Goal: Book appointment/travel/reservation

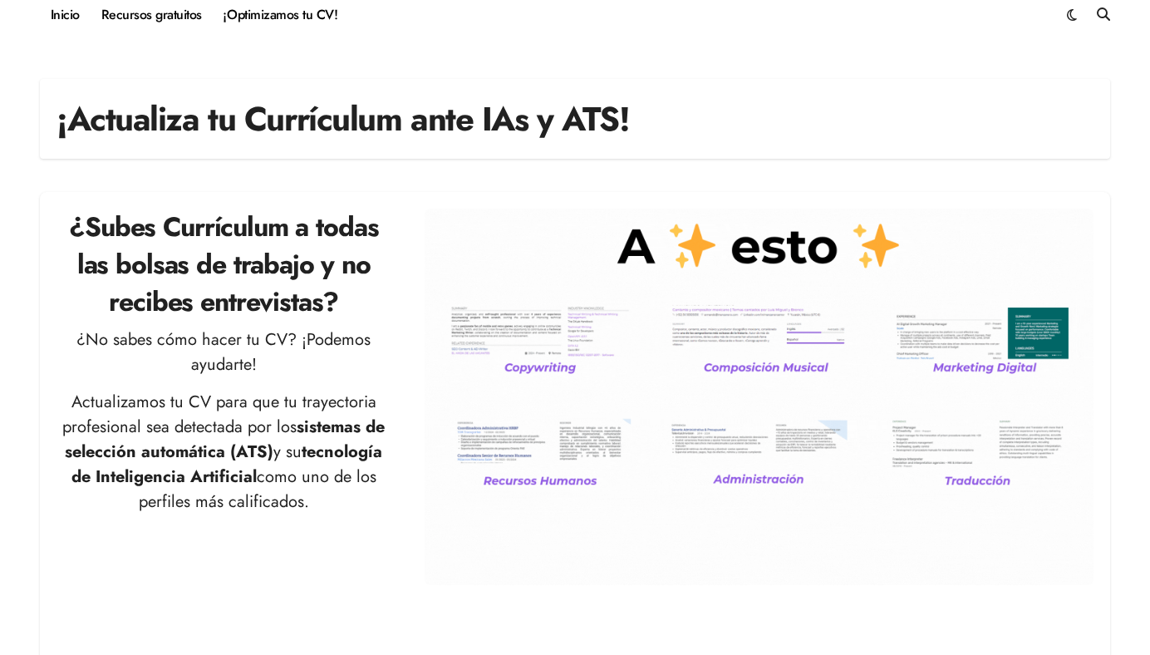
scroll to position [24, 0]
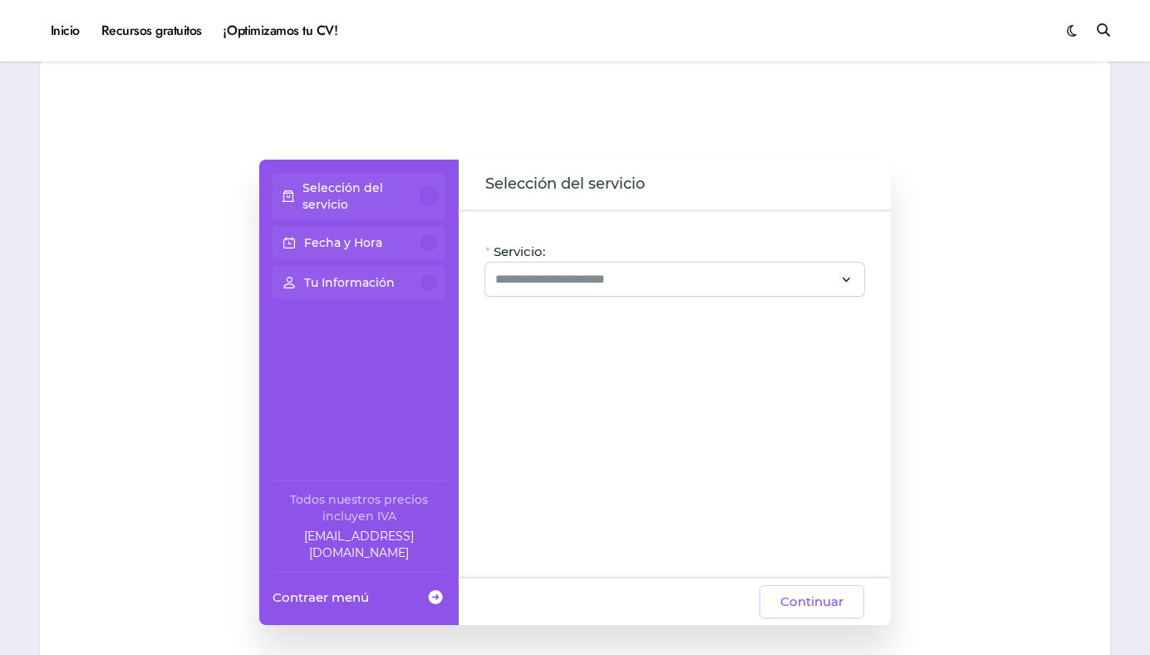
scroll to position [88, 0]
click at [633, 275] on input "Servicio:" at bounding box center [664, 278] width 339 height 20
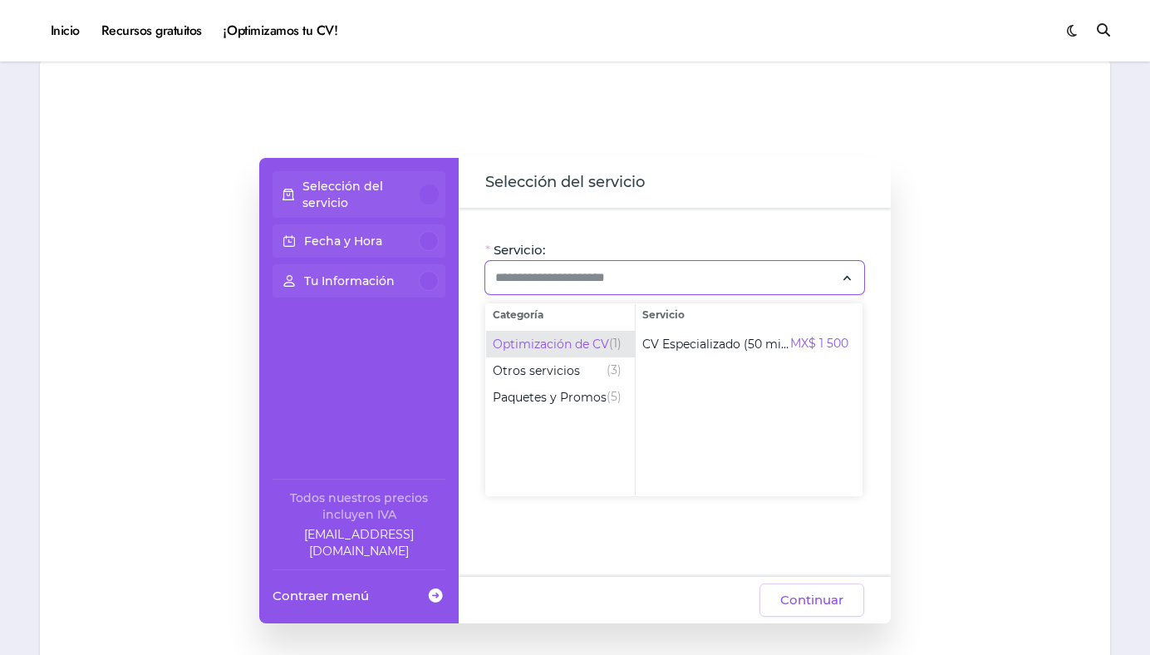
click at [602, 342] on span "Optimización de CV" at bounding box center [551, 344] width 116 height 17
click at [775, 347] on span "CV Especializado (50 min)" at bounding box center [716, 344] width 148 height 17
type input "**********"
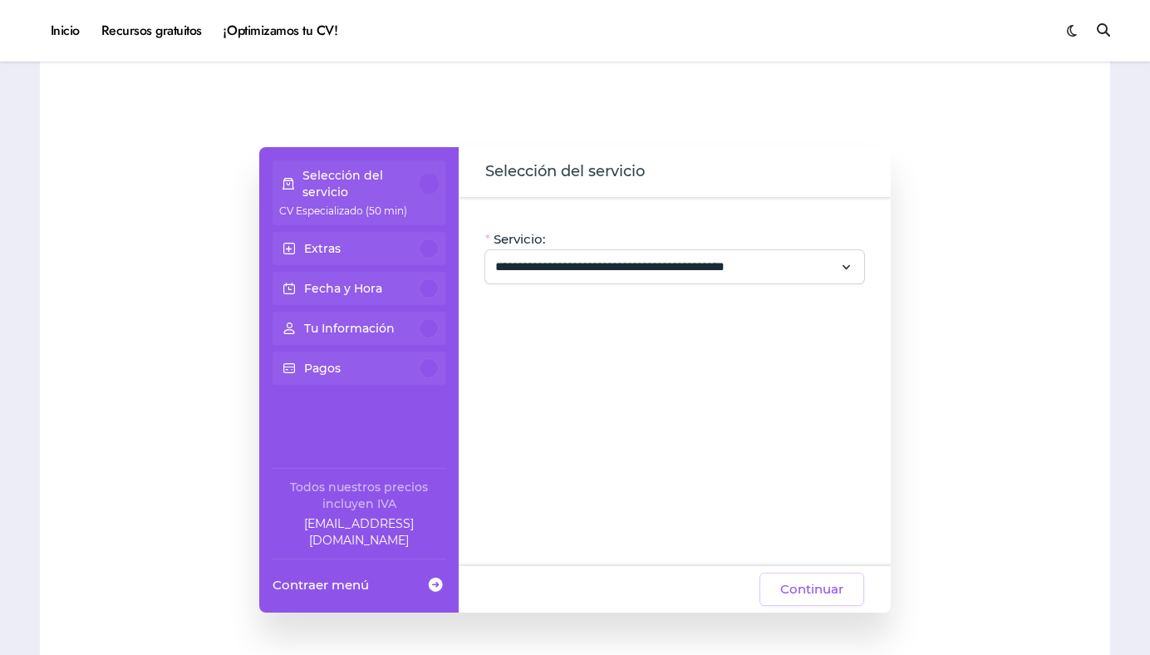
scroll to position [101, 0]
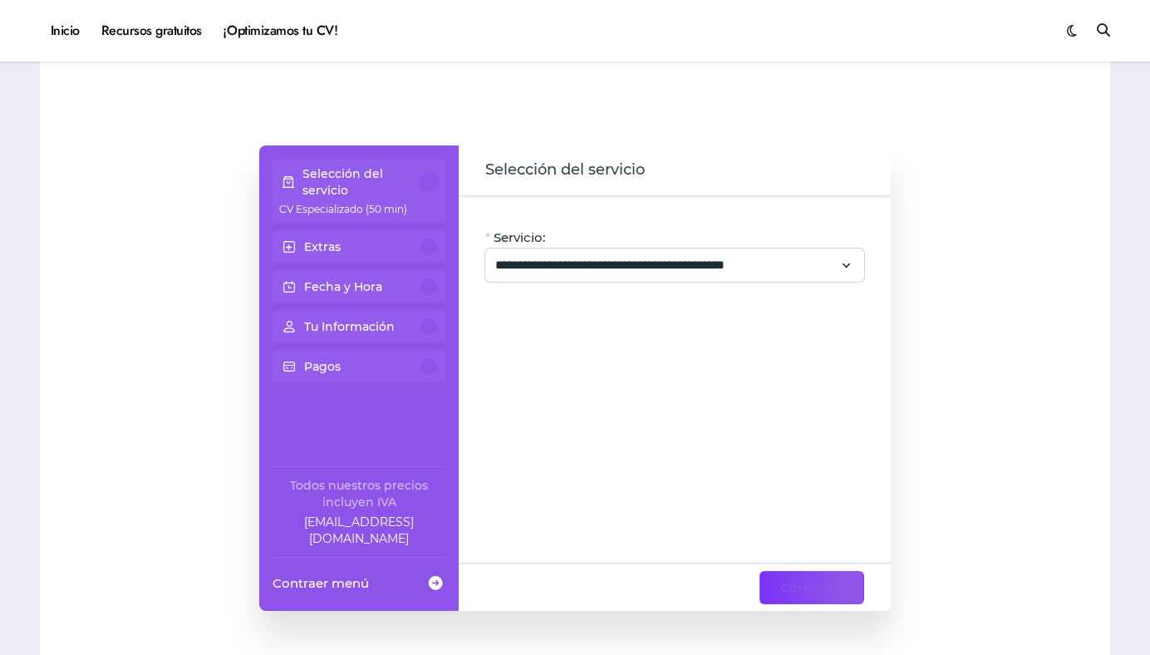
click at [802, 579] on span "Continuar" at bounding box center [811, 588] width 63 height 20
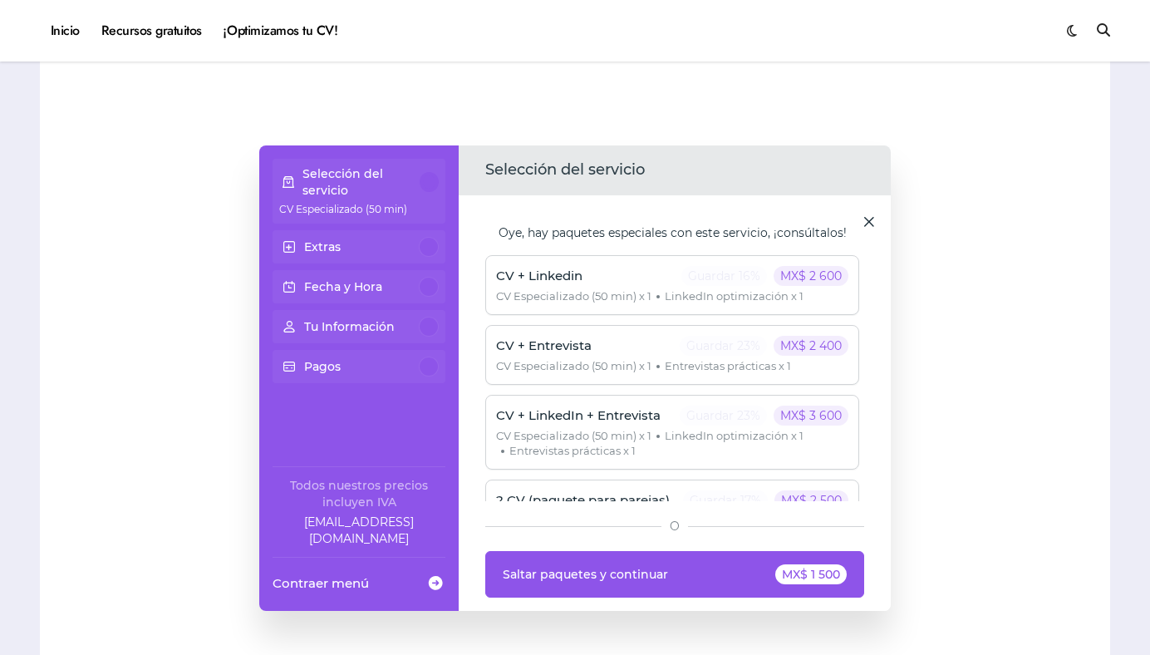
scroll to position [0, 0]
click at [869, 214] on span at bounding box center [869, 221] width 17 height 17
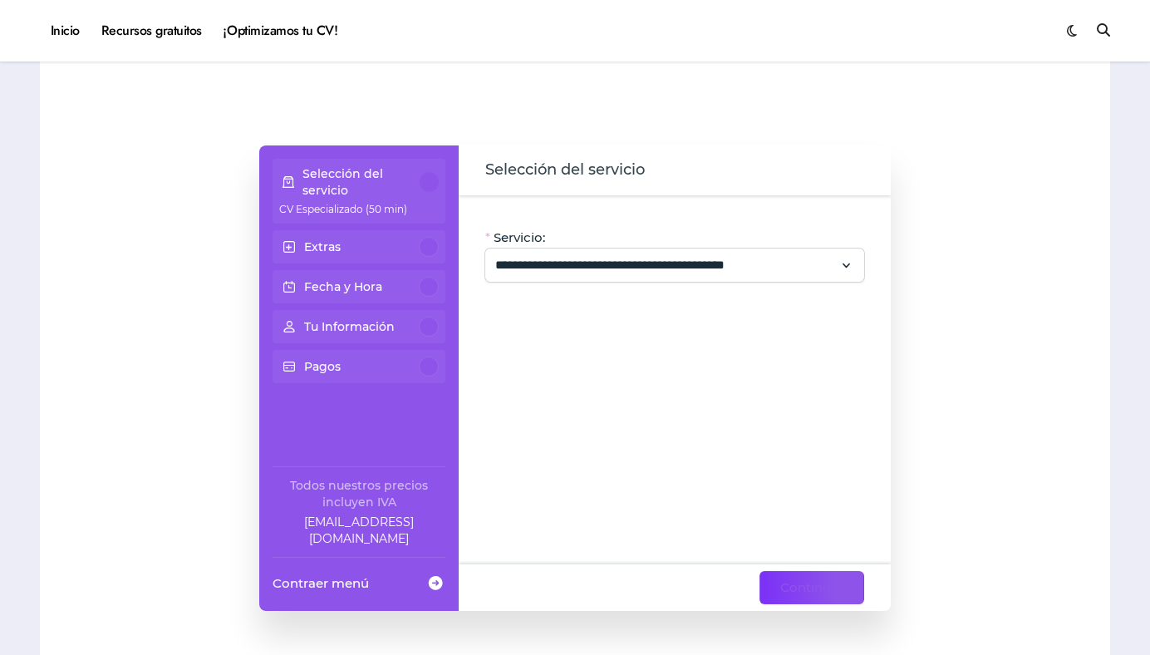
click at [805, 590] on span "Continuar" at bounding box center [811, 588] width 63 height 20
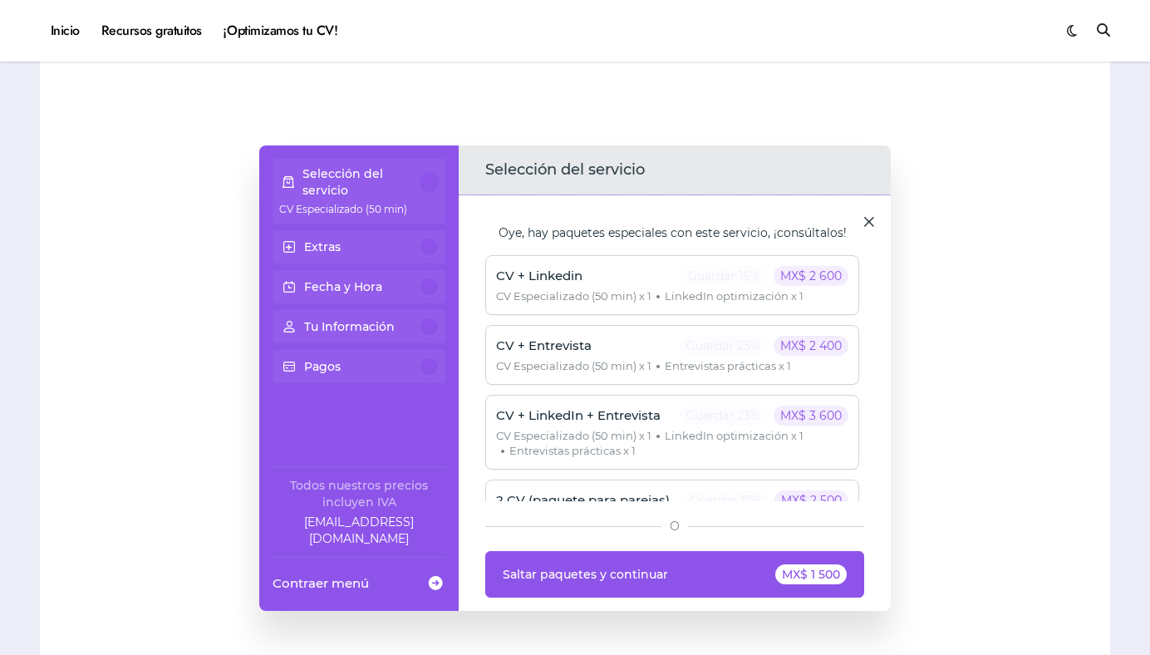
click at [866, 225] on span at bounding box center [869, 221] width 17 height 17
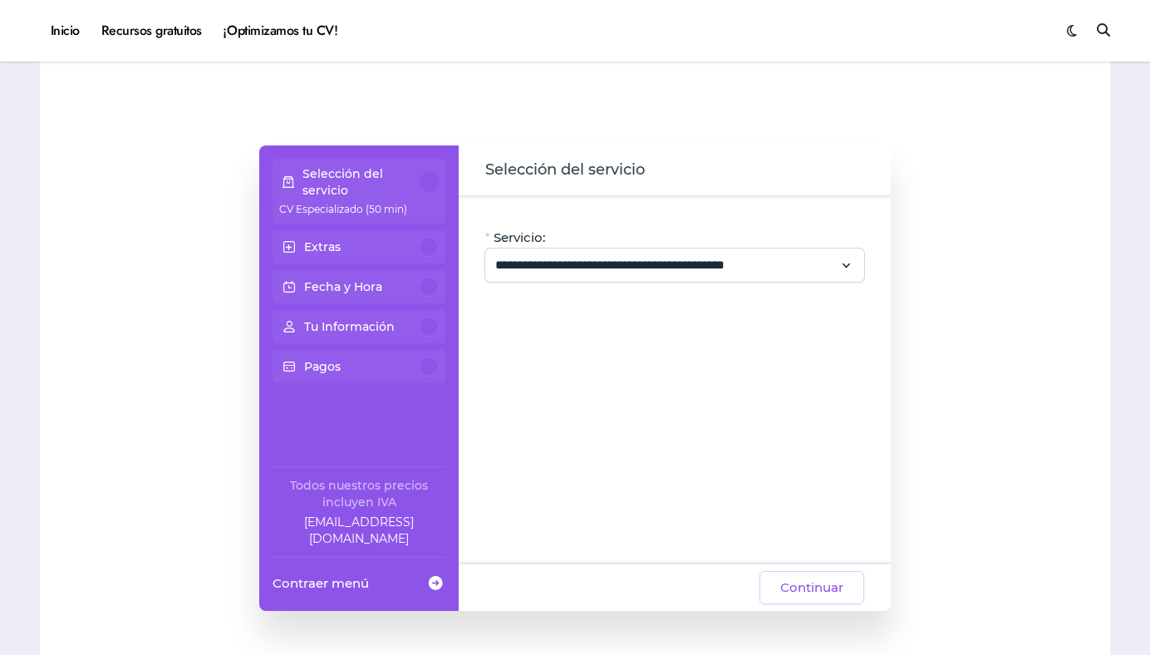
click at [335, 255] on div "Extras" at bounding box center [359, 247] width 160 height 20
click at [623, 259] on input "**********" at bounding box center [664, 265] width 339 height 20
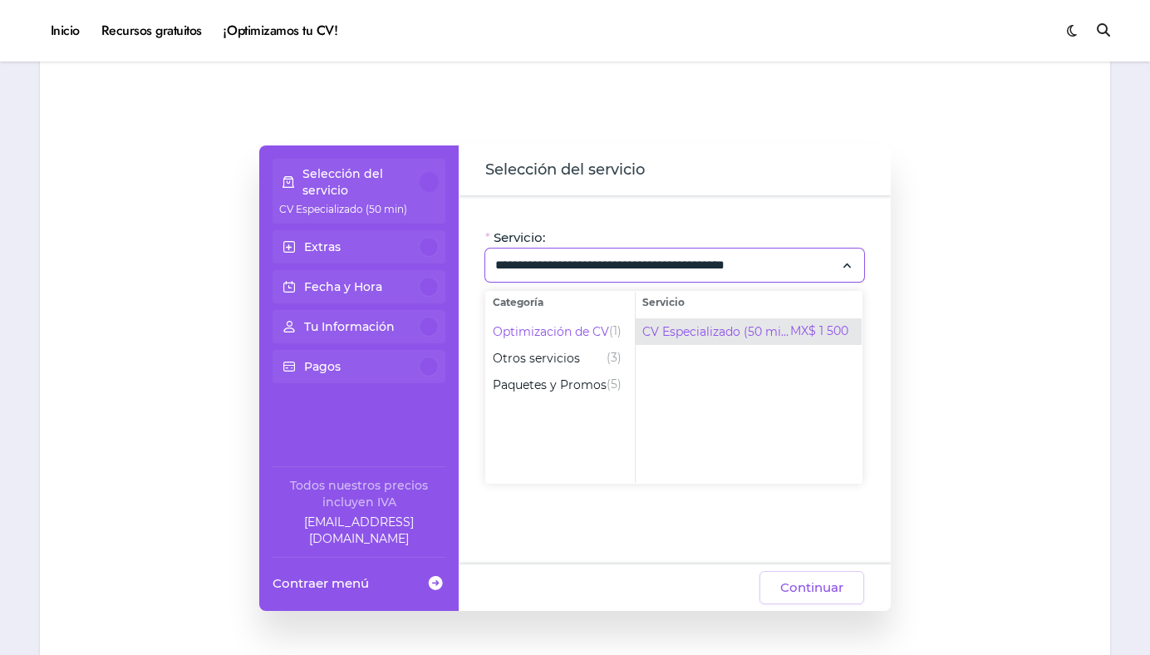
click at [672, 334] on span "CV Especializado (50 min)" at bounding box center [716, 331] width 148 height 17
click at [839, 171] on span "Selección del servicio" at bounding box center [674, 170] width 379 height 23
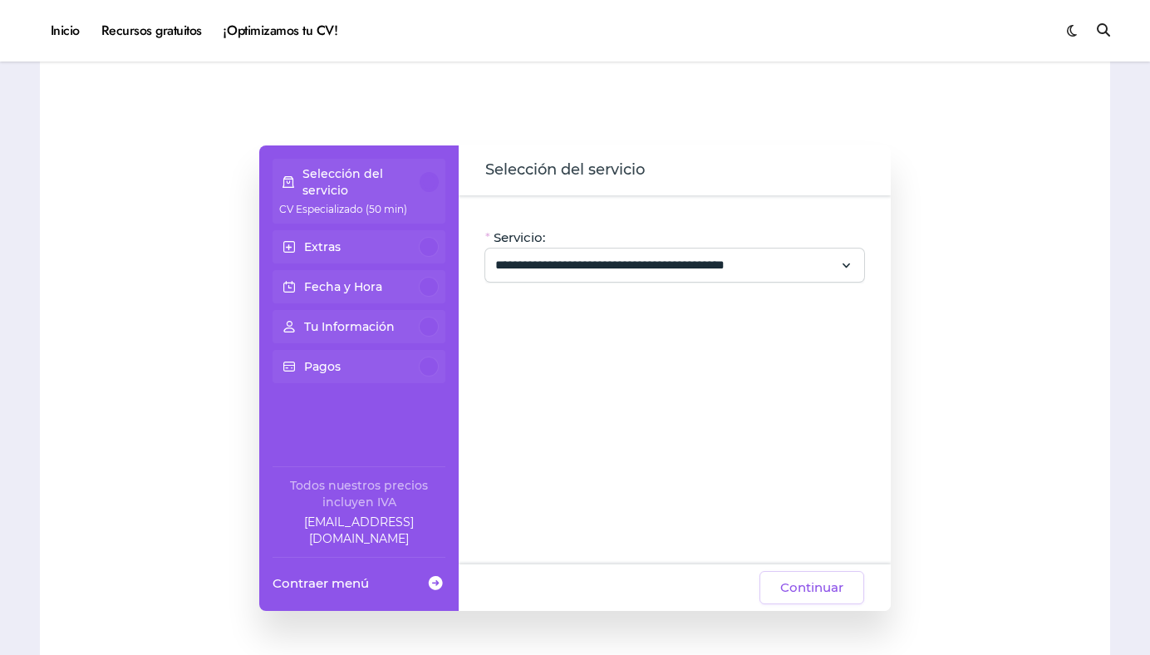
click at [829, 569] on div "Continuar" at bounding box center [675, 587] width 432 height 47
click at [829, 584] on span "Continuar" at bounding box center [811, 588] width 63 height 20
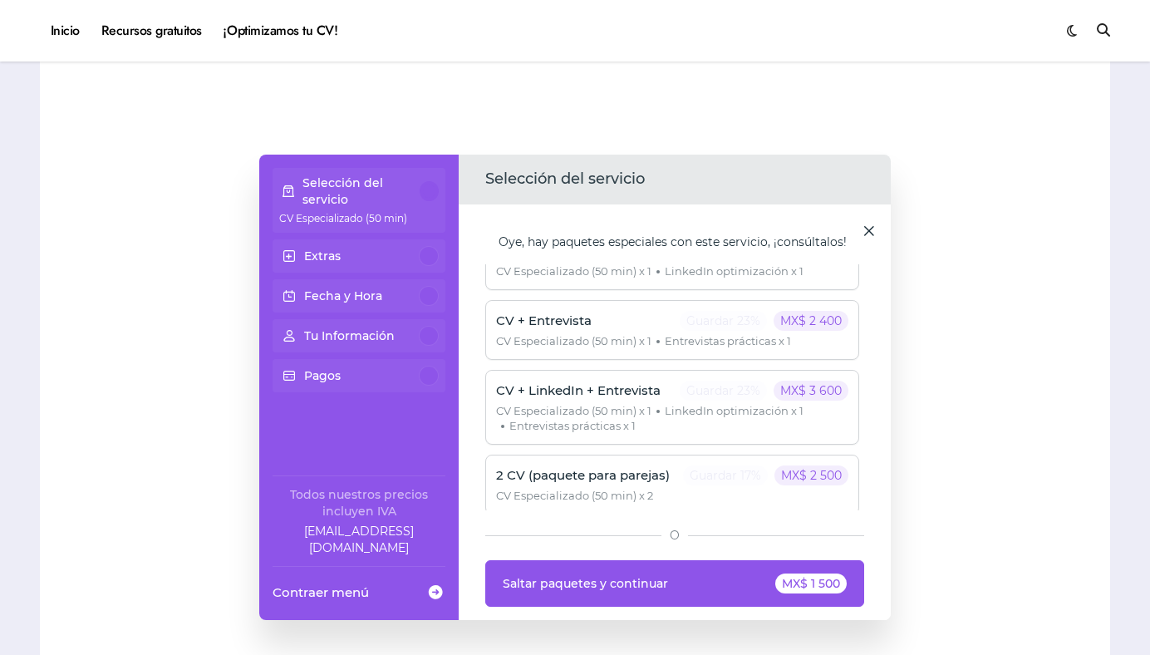
scroll to position [81, 0]
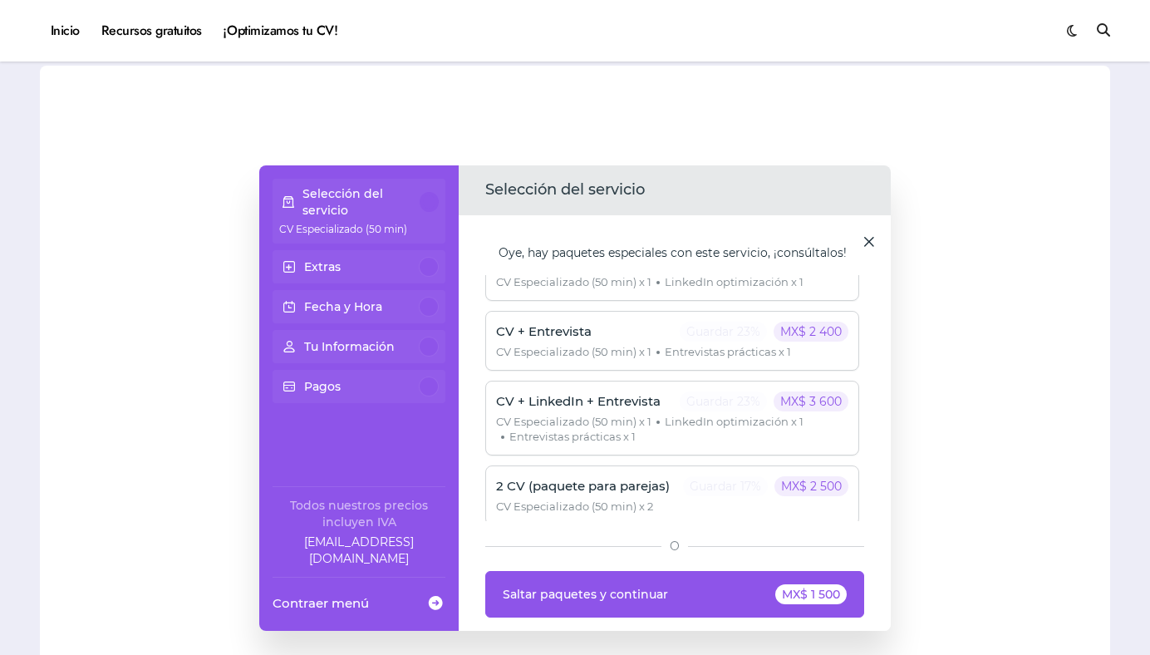
click at [426, 600] on span at bounding box center [436, 603] width 20 height 30
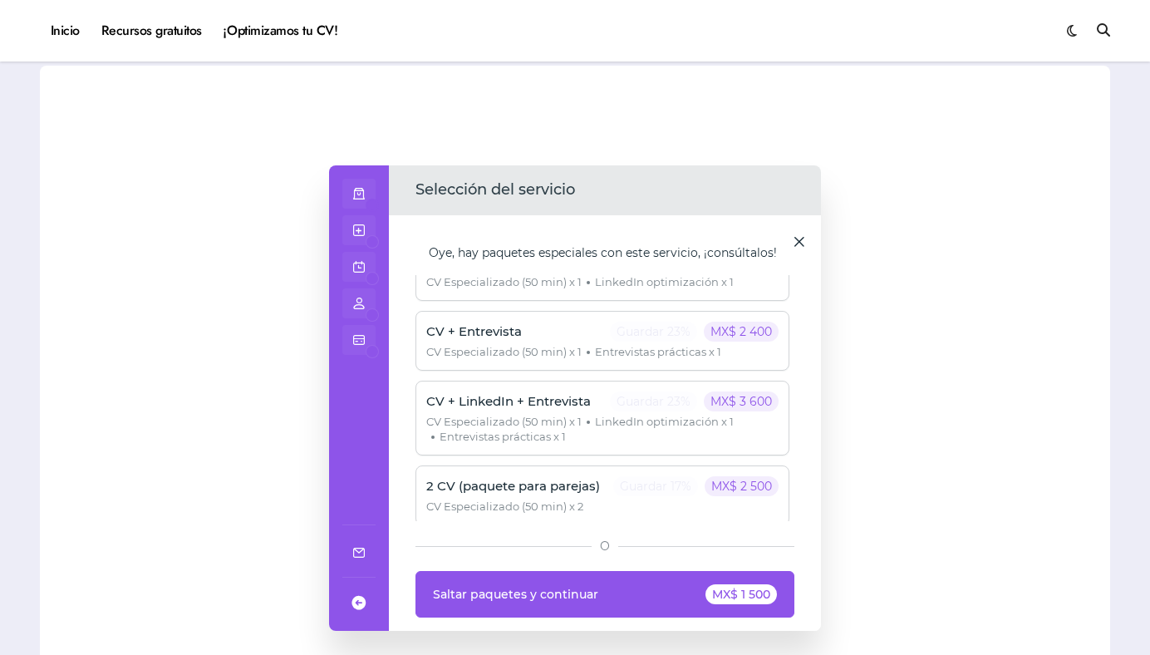
click at [355, 602] on span at bounding box center [359, 603] width 20 height 30
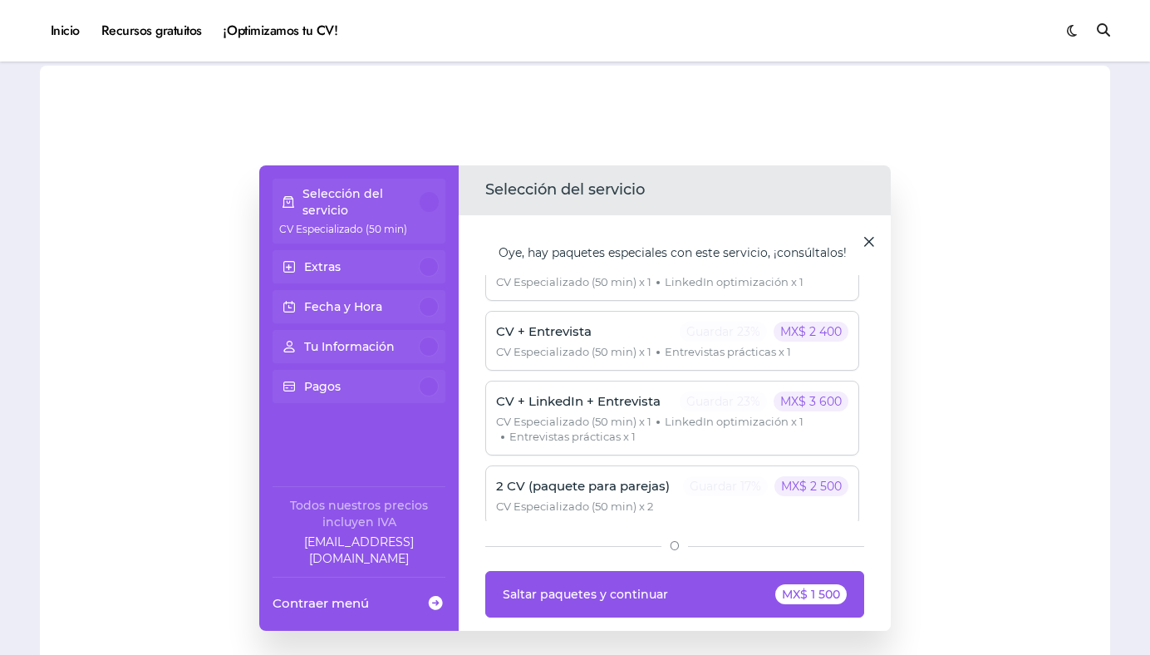
click at [419, 199] on p "Selección del servicio" at bounding box center [362, 201] width 118 height 33
click at [862, 243] on span at bounding box center [869, 241] width 17 height 17
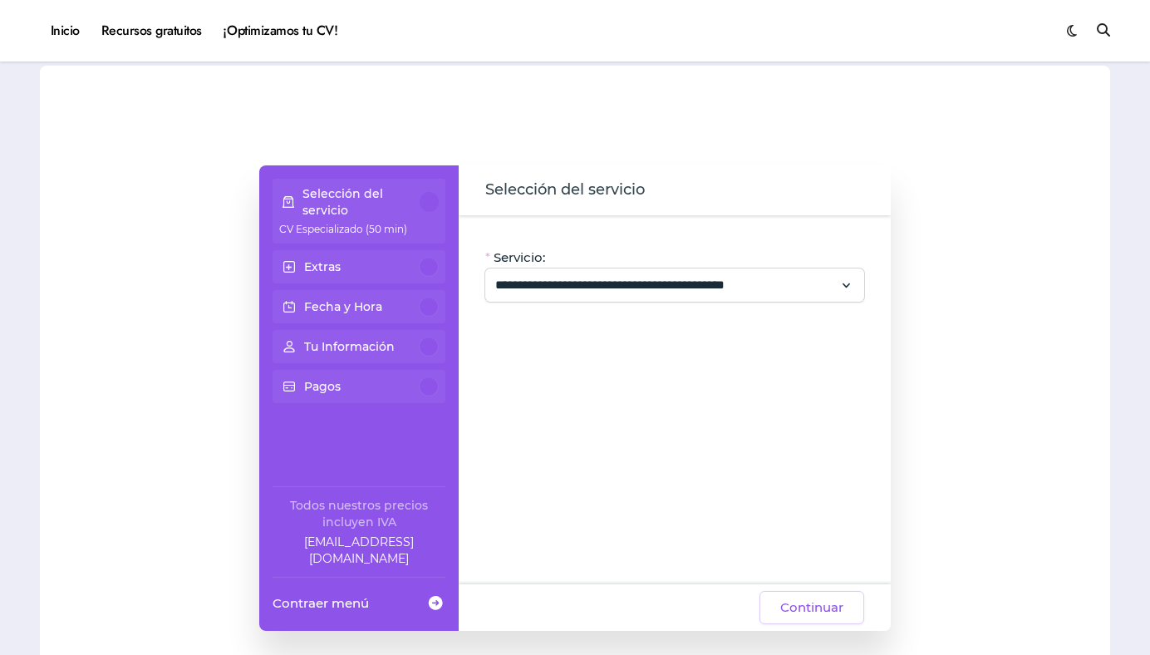
click at [369, 263] on div "Extras" at bounding box center [359, 267] width 160 height 20
click at [428, 268] on div at bounding box center [429, 267] width 20 height 20
click at [554, 311] on div "**********" at bounding box center [675, 399] width 432 height 369
click at [553, 286] on input "**********" at bounding box center [664, 285] width 339 height 20
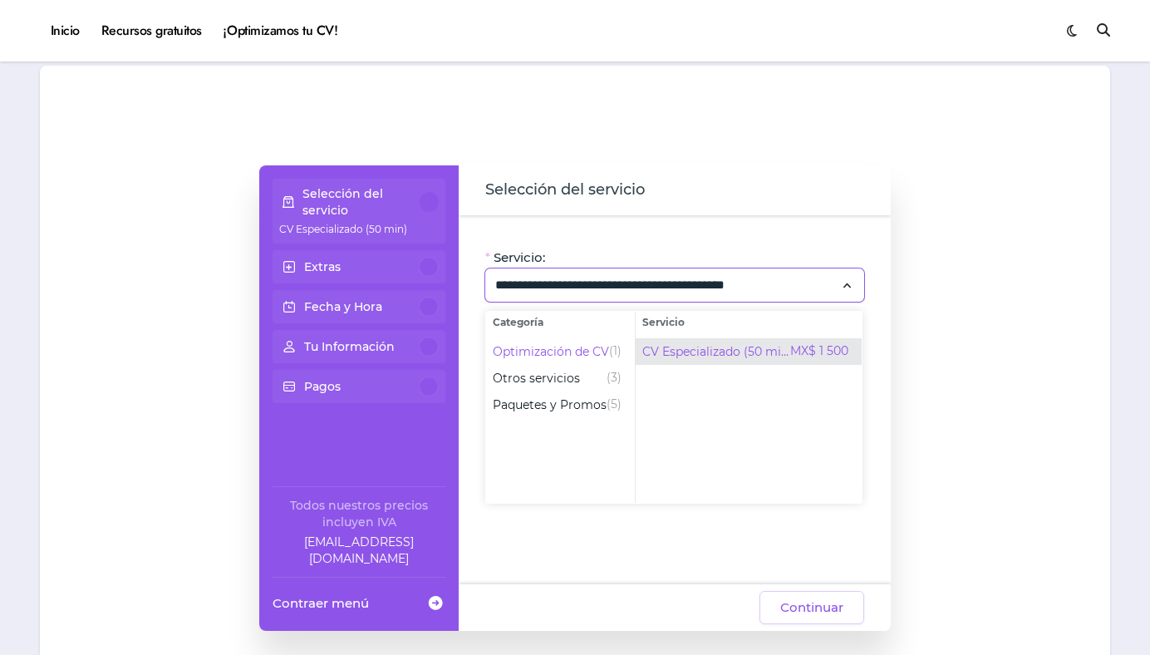
click at [731, 354] on span "CV Especializado (50 min)" at bounding box center [716, 351] width 148 height 17
click at [854, 283] on div "**********" at bounding box center [674, 284] width 379 height 33
click at [904, 432] on div "**********" at bounding box center [575, 397] width 1037 height 465
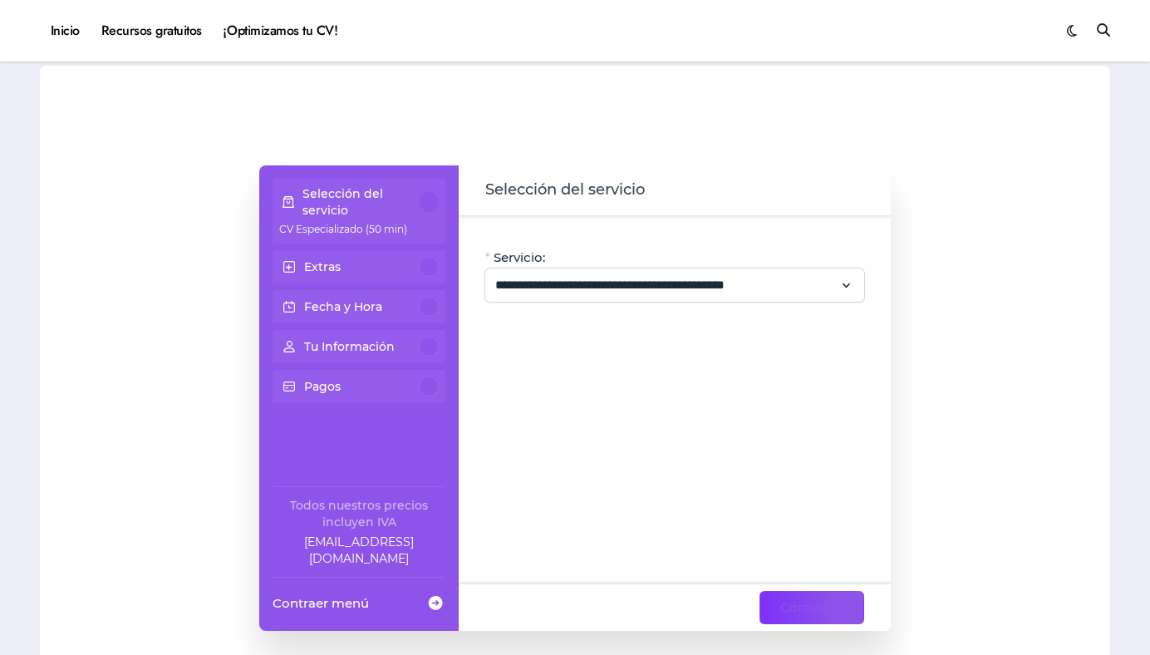
click at [815, 618] on button "Continuar" at bounding box center [812, 607] width 105 height 33
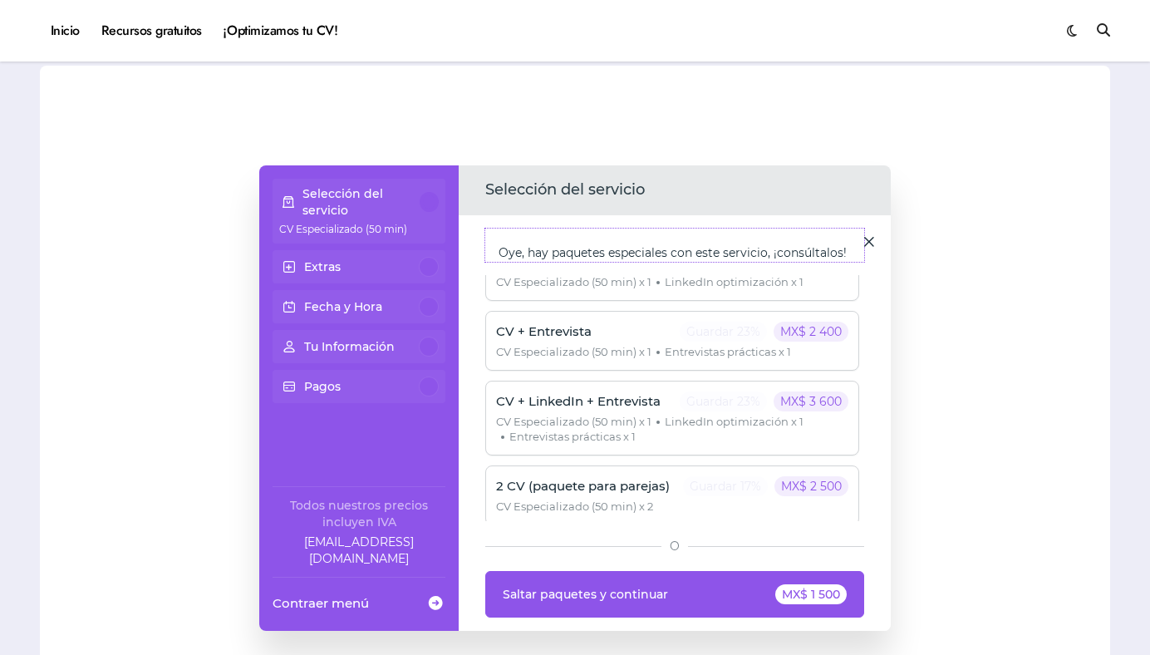
click at [858, 229] on div "Oye, hay paquetes especiales con este servicio, ¡consúltalos!" at bounding box center [674, 245] width 379 height 33
click at [864, 235] on span at bounding box center [869, 241] width 17 height 17
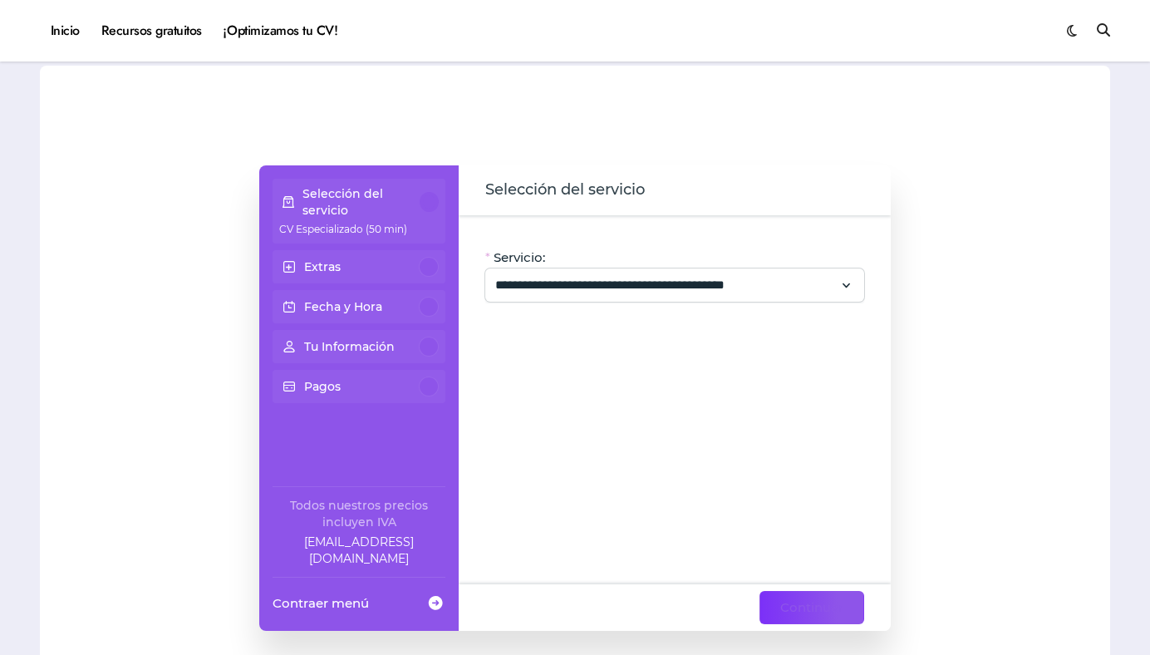
click at [804, 613] on span "Continuar" at bounding box center [811, 608] width 63 height 20
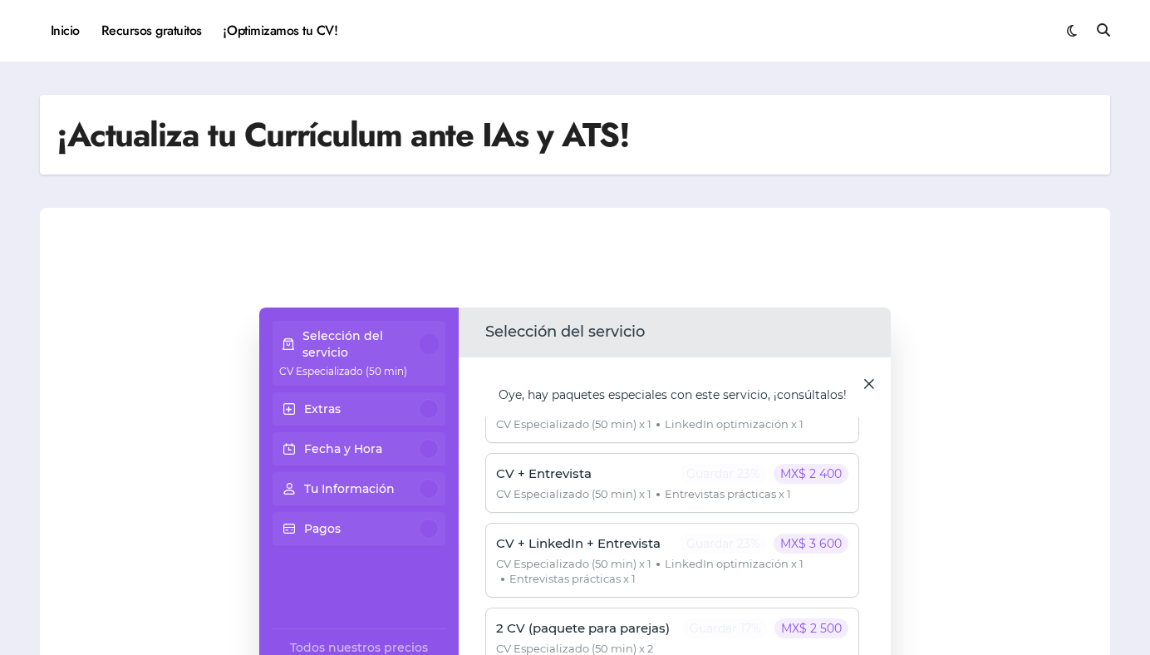
scroll to position [0, 0]
click at [864, 381] on span at bounding box center [869, 383] width 17 height 17
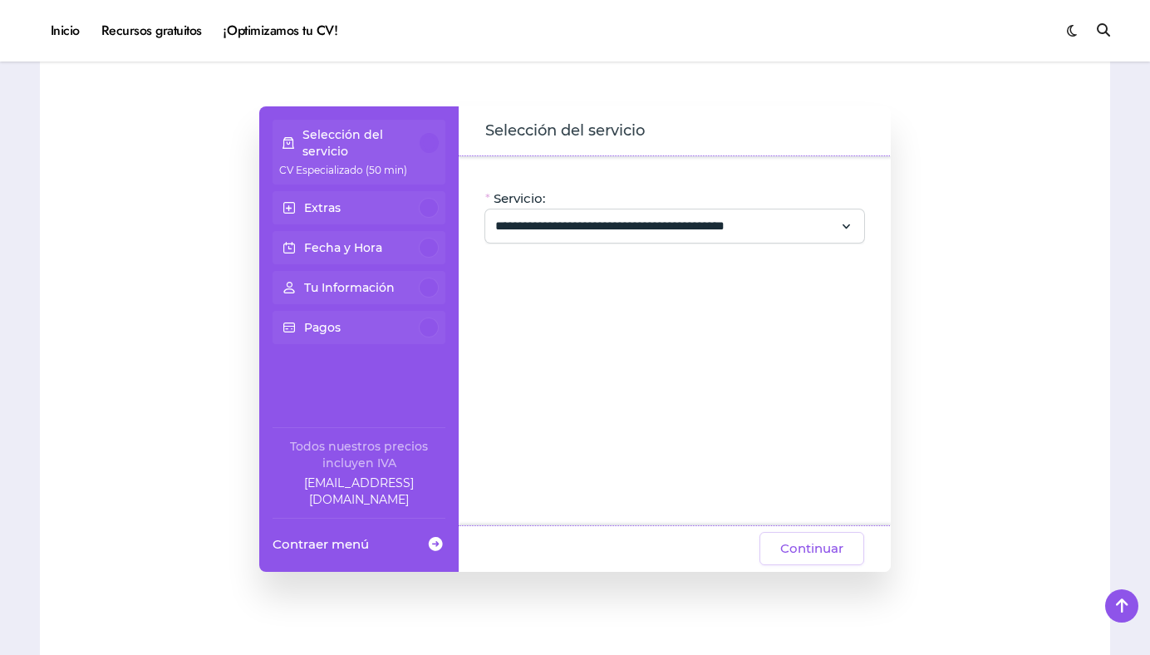
scroll to position [140, 0]
click at [822, 551] on span "Continuar" at bounding box center [811, 548] width 63 height 20
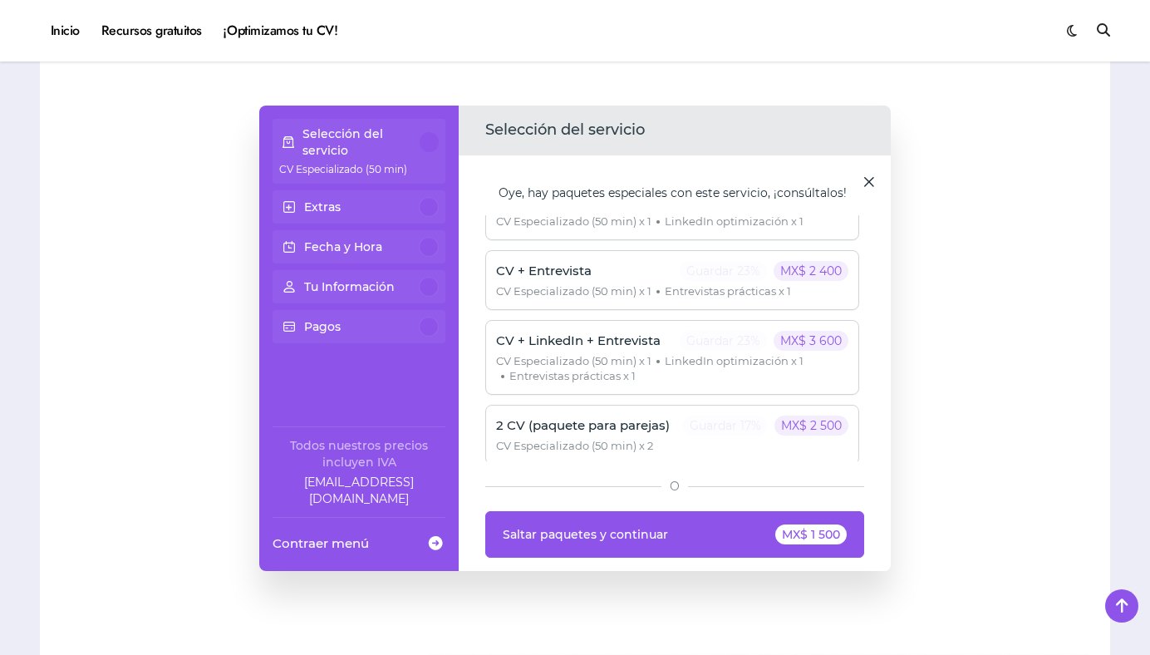
scroll to position [34, 0]
click at [674, 488] on div "O" at bounding box center [674, 486] width 379 height 17
click at [666, 532] on button "Saltar paquetes y continuar MX$ 1 500" at bounding box center [674, 534] width 379 height 47
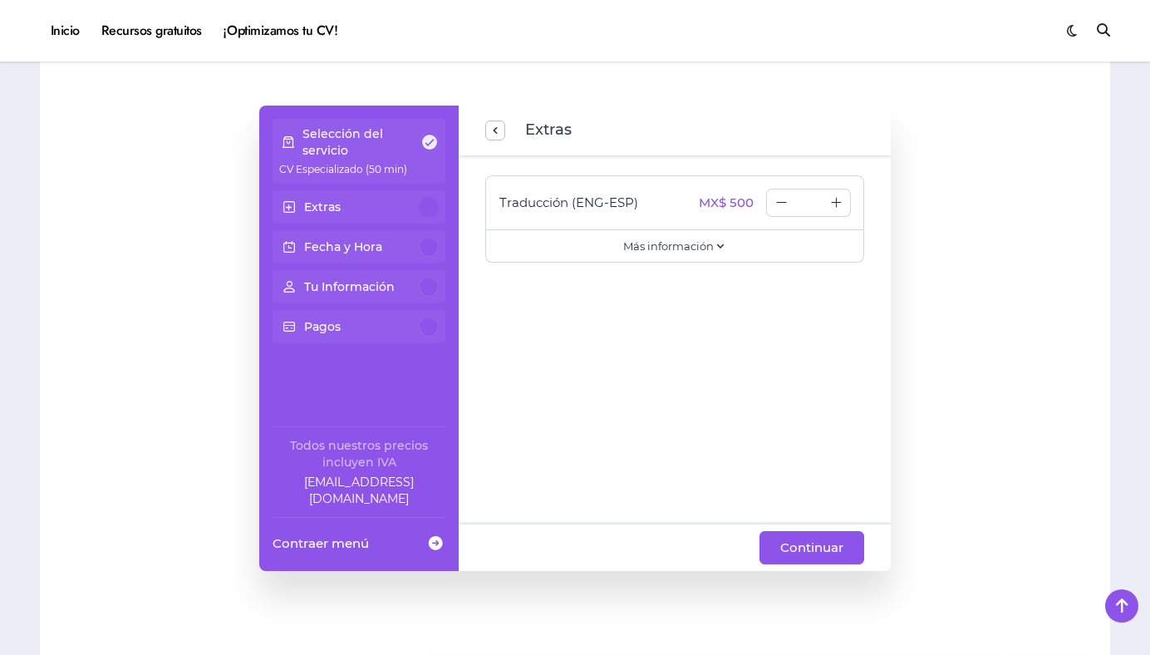
click at [495, 135] on span "previous step" at bounding box center [495, 131] width 13 height 22
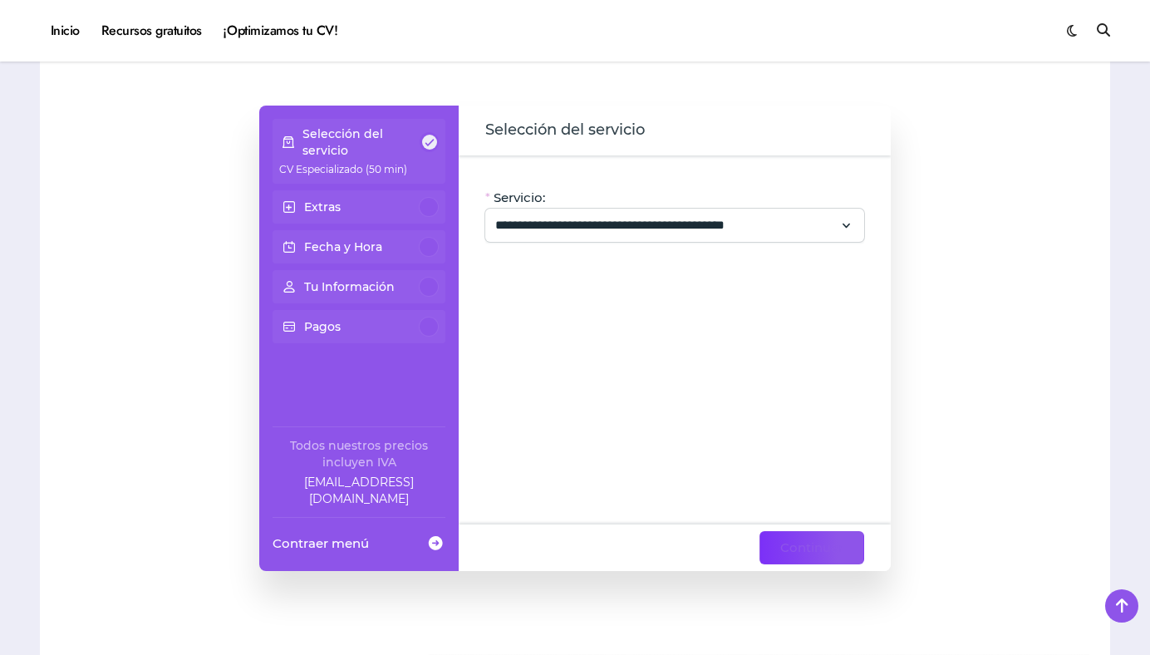
click at [809, 546] on span "Continuar" at bounding box center [811, 548] width 63 height 20
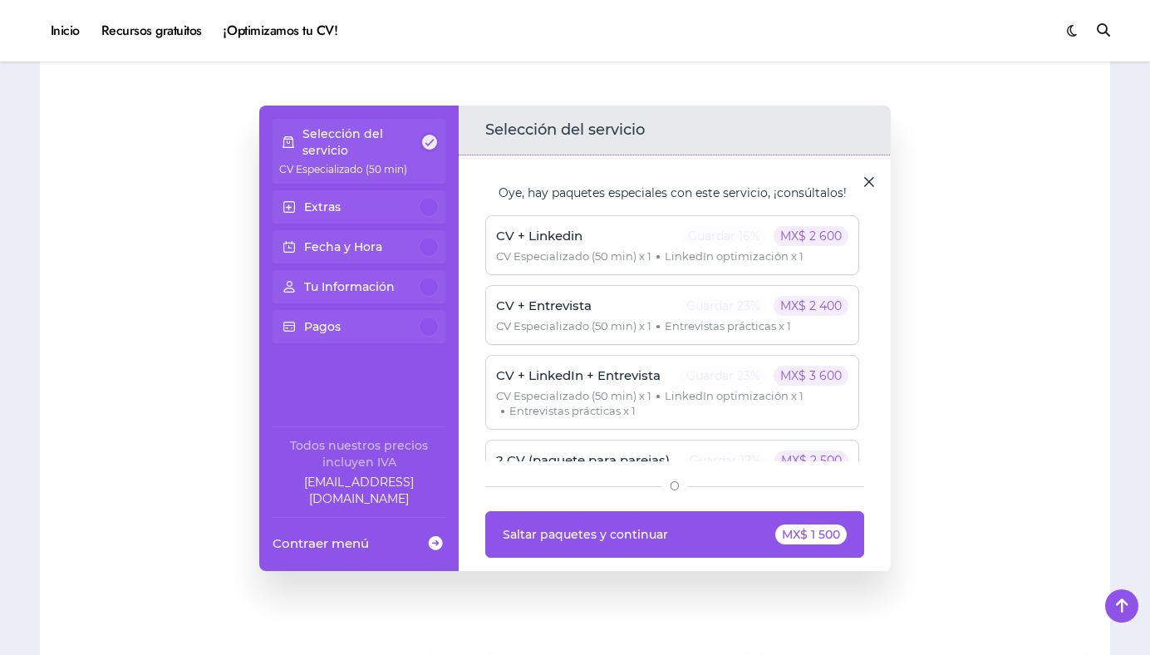
click at [864, 187] on span at bounding box center [869, 181] width 17 height 17
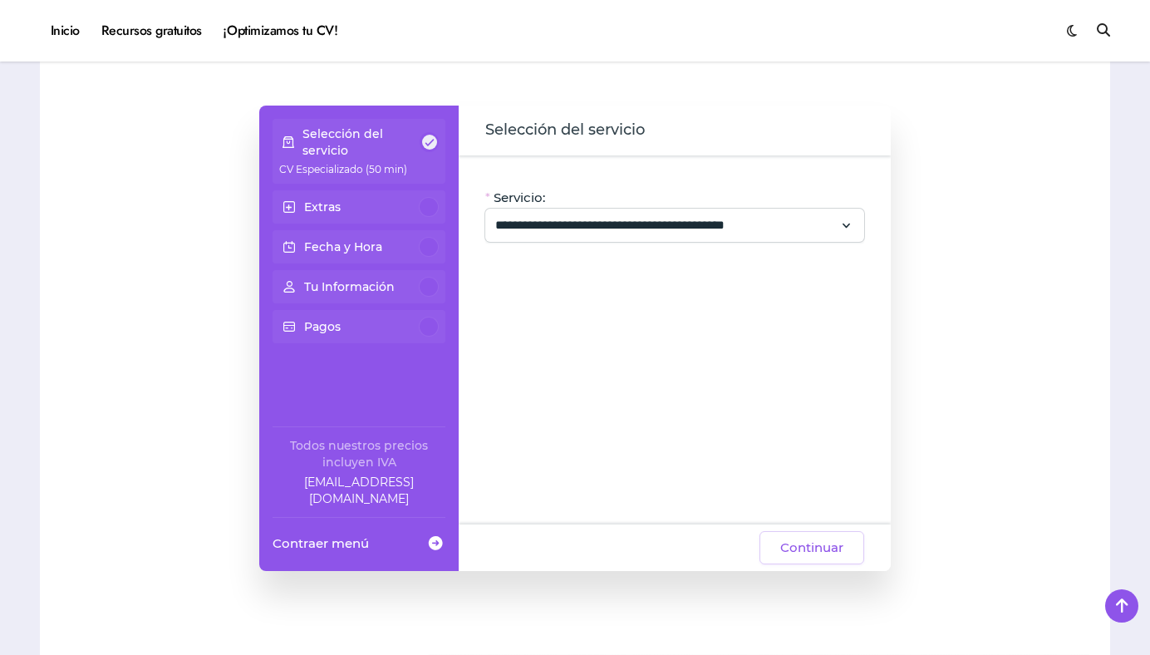
click at [336, 218] on div "Extras" at bounding box center [359, 206] width 173 height 33
click at [343, 190] on div "Extras" at bounding box center [359, 206] width 173 height 33
click at [349, 255] on div "Fecha y Hora" at bounding box center [359, 247] width 160 height 20
click at [328, 234] on div "Fecha y Hora" at bounding box center [359, 246] width 173 height 33
